Goal: Transaction & Acquisition: Purchase product/service

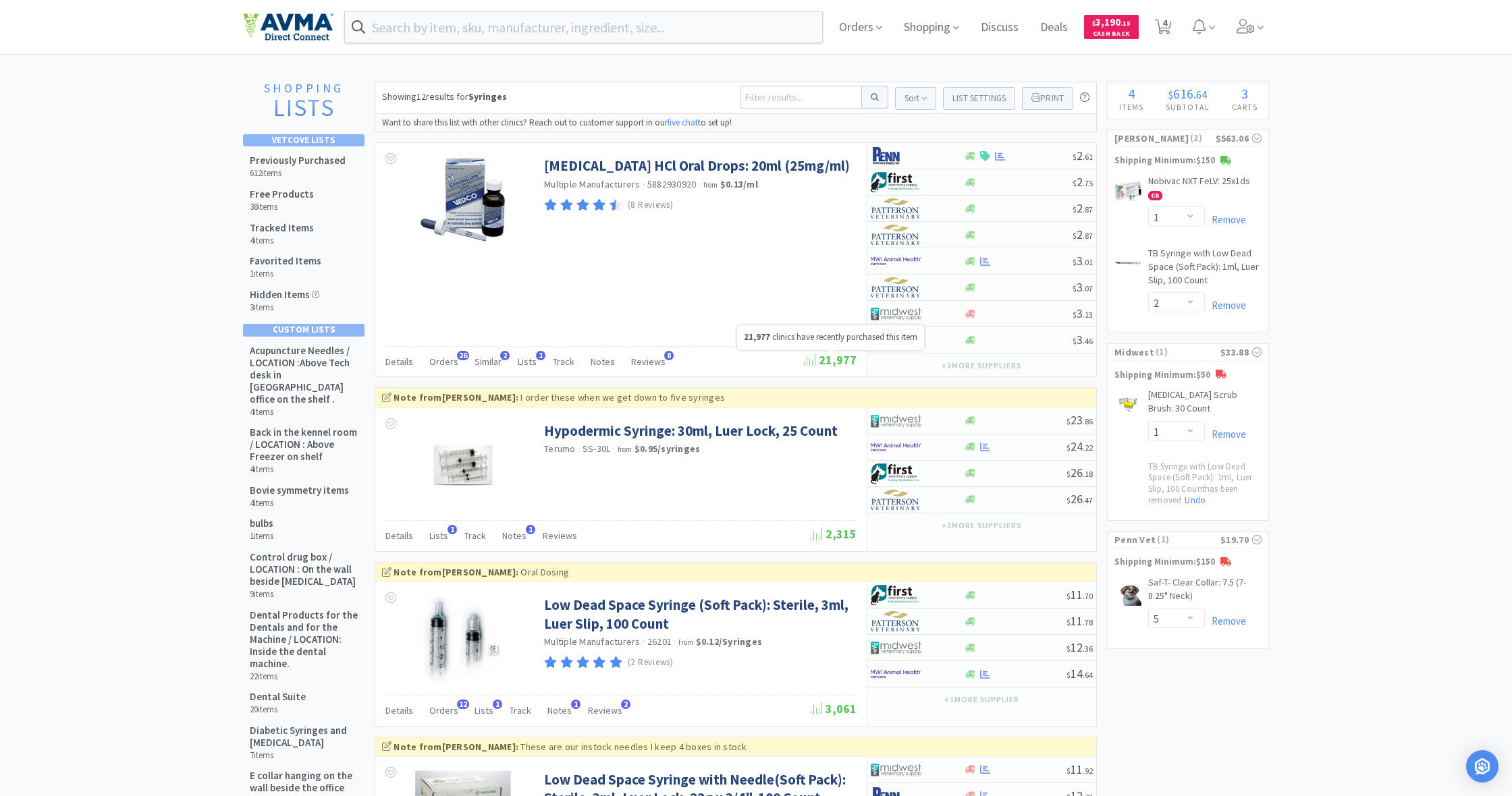
select select "1"
select select "2"
select select "1"
select select "5"
click at [1169, 28] on icon at bounding box center [1163, 27] width 17 height 15
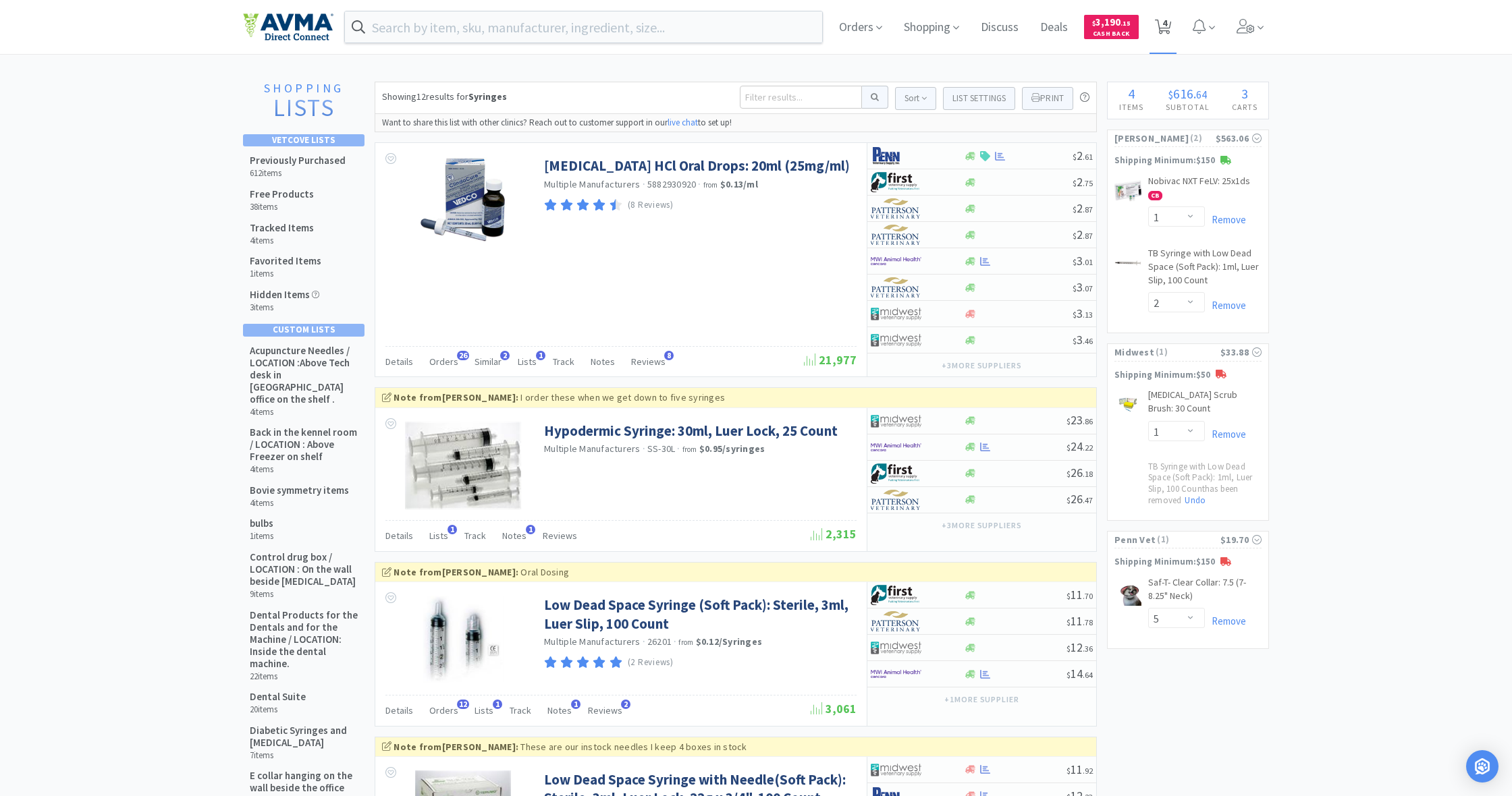
select select "1"
select select "2"
select select "1"
select select "5"
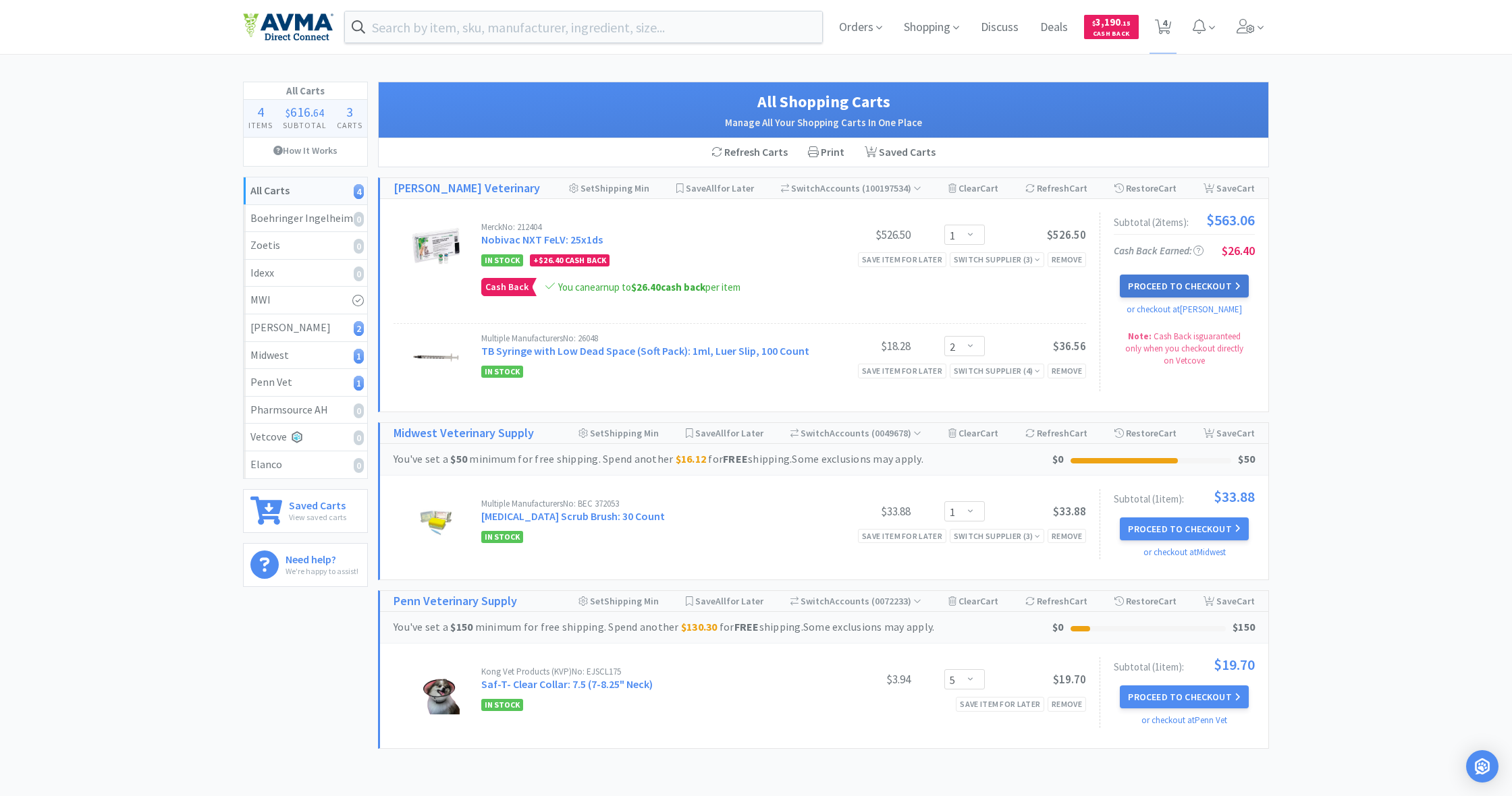
click at [1174, 284] on button "Proceed to Checkout" at bounding box center [1184, 286] width 128 height 23
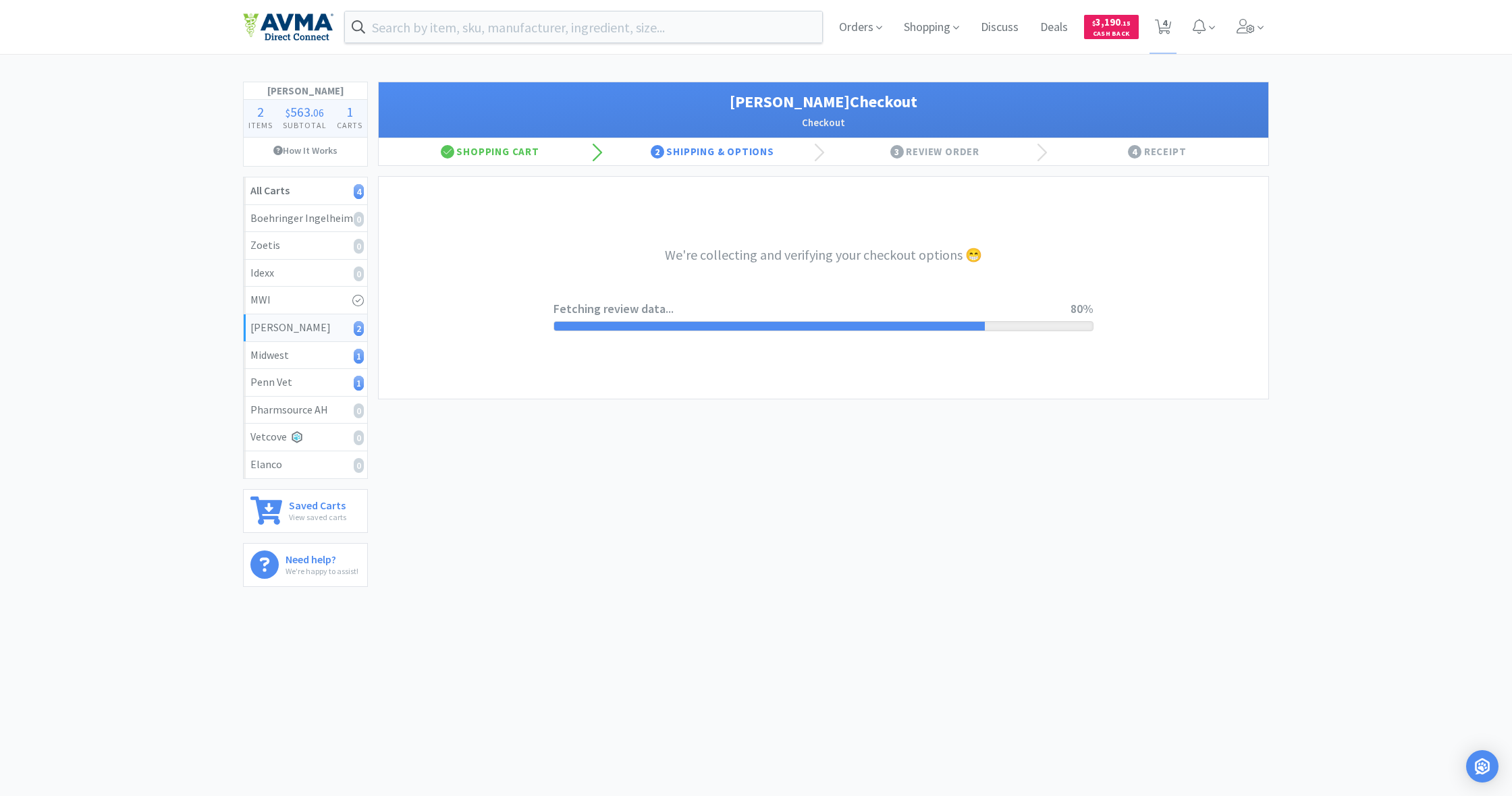
select select "1"
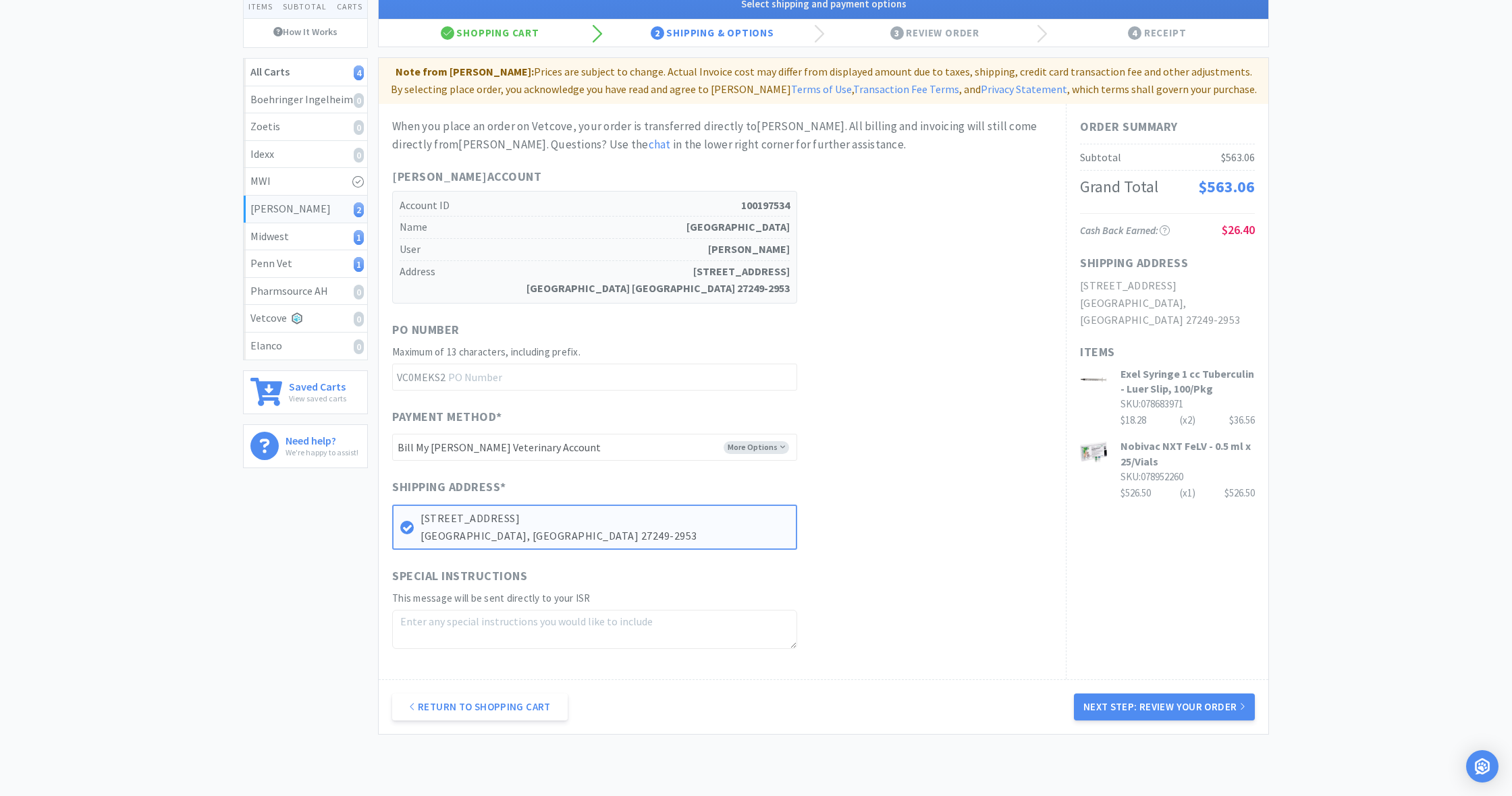
scroll to position [121, 0]
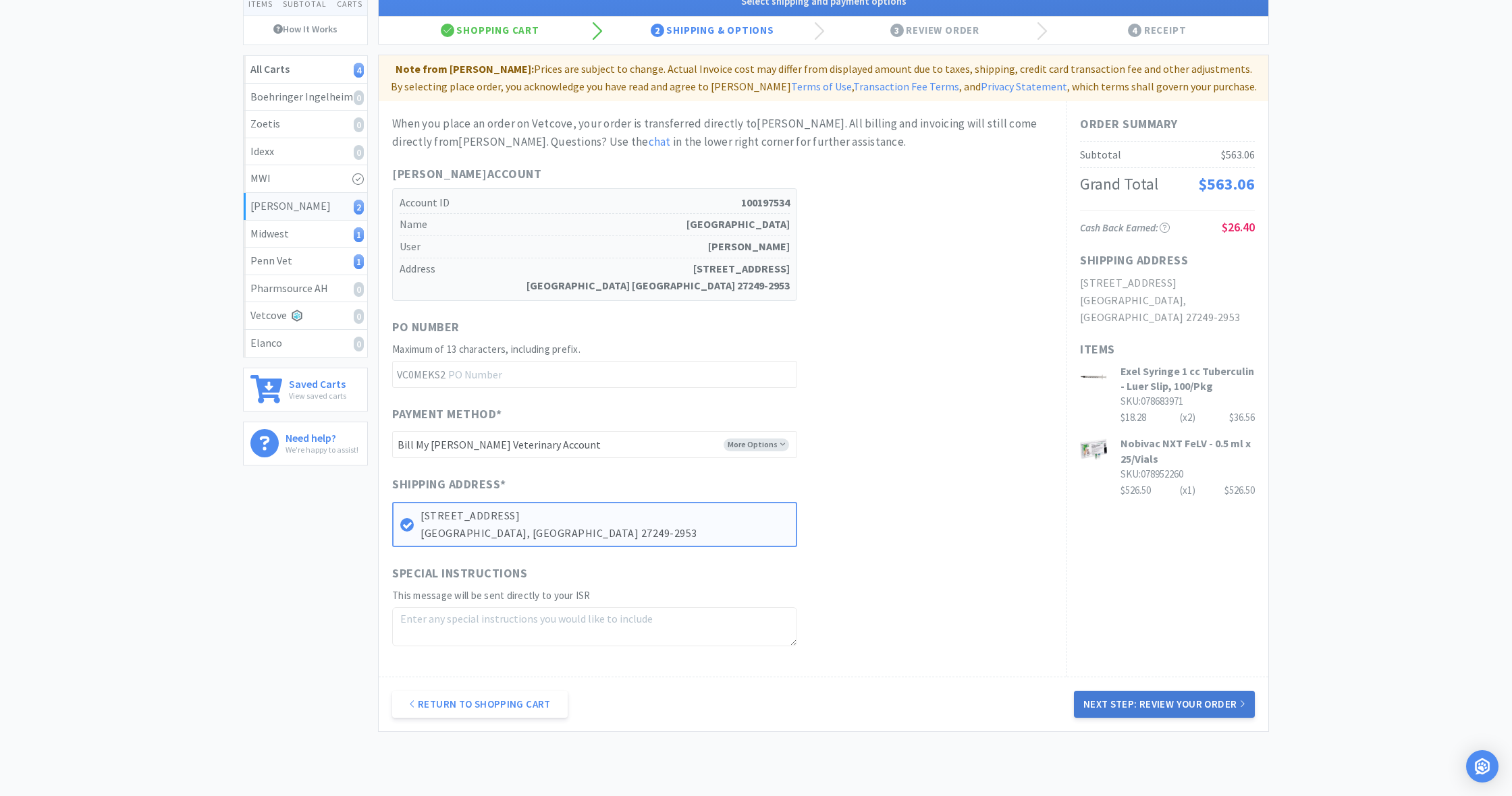
click at [1167, 695] on button "Next Step: Review Your Order" at bounding box center [1164, 705] width 181 height 27
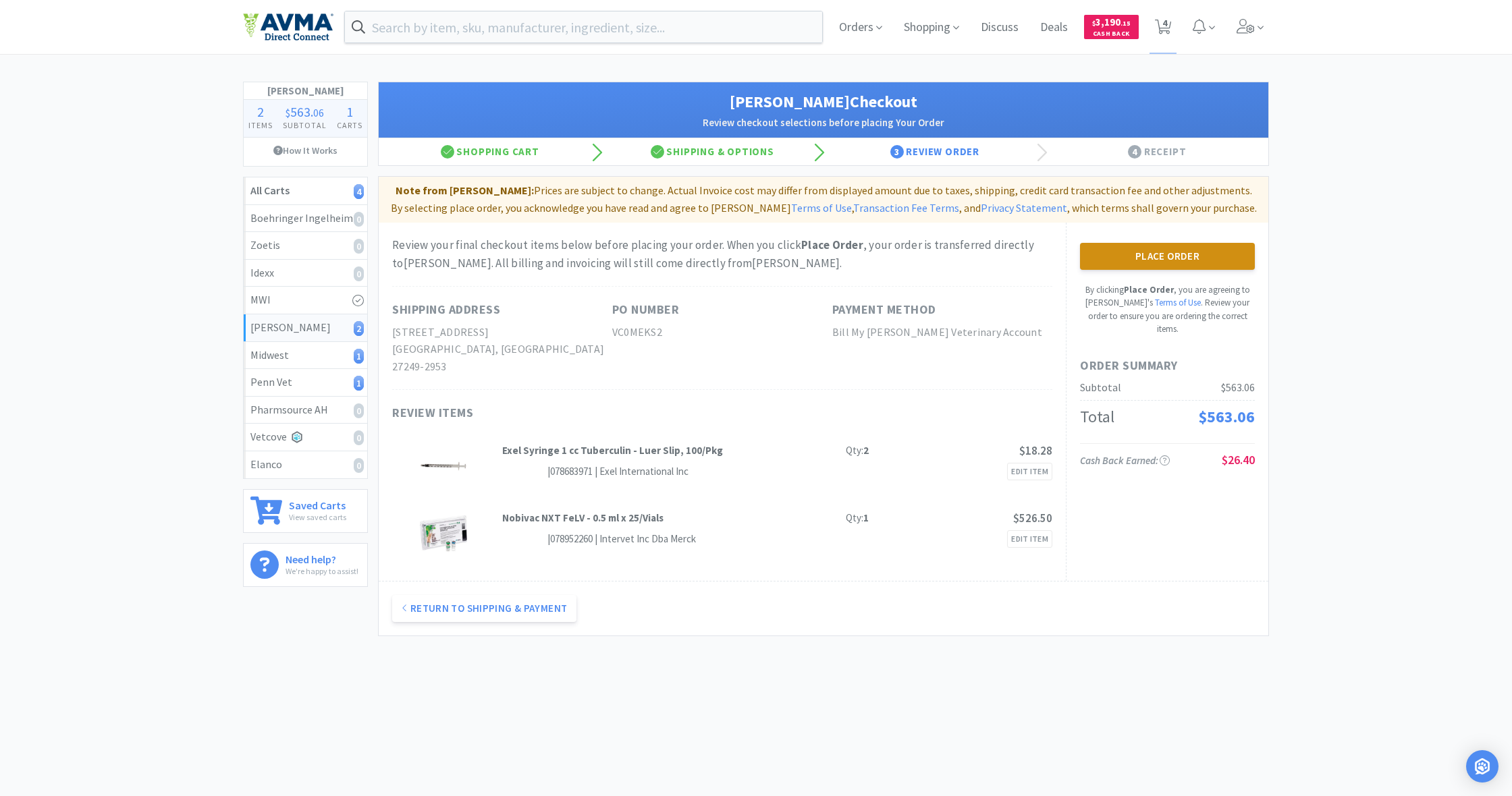
click at [1165, 254] on button "Place Order" at bounding box center [1167, 256] width 175 height 27
